Goal: Transaction & Acquisition: Purchase product/service

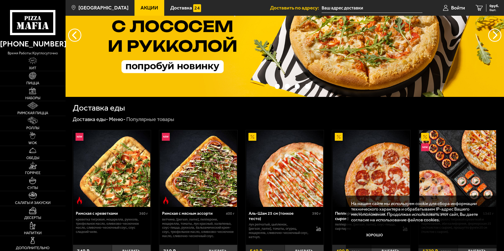
scroll to position [53, 0]
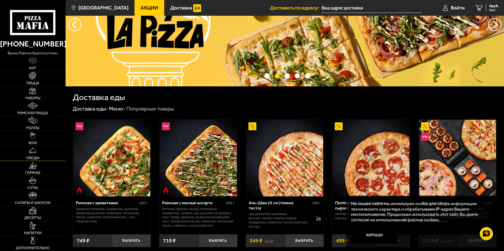
click at [29, 153] on img at bounding box center [32, 150] width 7 height 7
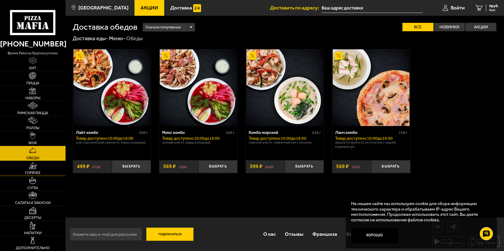
scroll to position [0, 0]
click at [39, 90] on link "Наборы" at bounding box center [32, 93] width 65 height 15
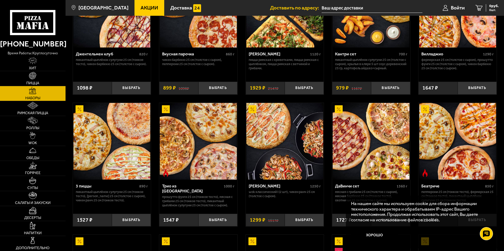
scroll to position [105, 0]
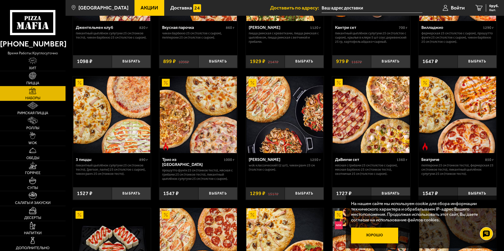
click at [380, 233] on button "Хорошо" at bounding box center [374, 236] width 47 height 16
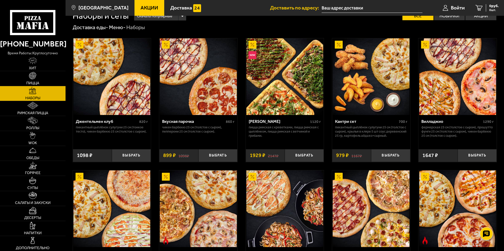
scroll to position [0, 0]
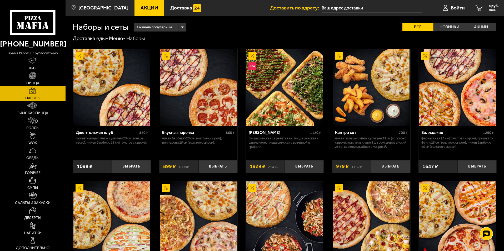
click at [32, 138] on img at bounding box center [33, 135] width 6 height 7
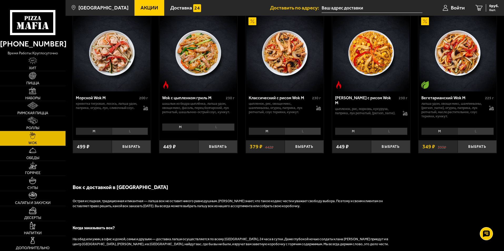
scroll to position [312, 0]
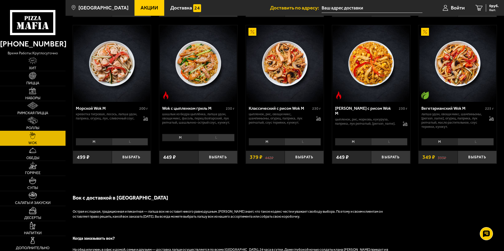
click at [29, 127] on span "Роллы" at bounding box center [32, 129] width 13 height 4
